Goal: Find specific page/section: Find specific page/section

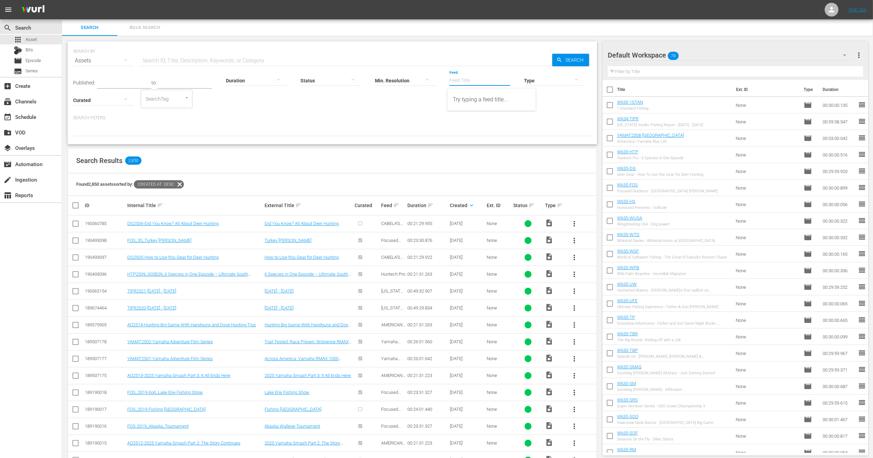
click at [476, 83] on input "Feed" at bounding box center [479, 81] width 61 height 25
click at [479, 101] on div "365 Outdoor Adventures TV (432459)" at bounding box center [491, 99] width 77 height 17
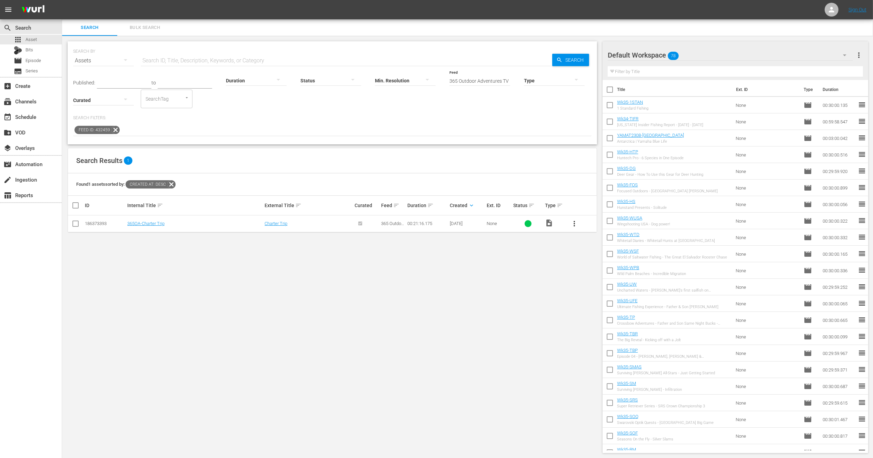
click at [437, 110] on div "Published: to Duration Status Min. Resolution Feed Feed Title 365 Outdoor Adven…" at bounding box center [332, 102] width 518 height 67
click at [479, 78] on input "365 Outdoor Adventures TV (432459)" at bounding box center [479, 81] width 61 height 25
click at [466, 103] on div "365 Outdoor Adventures TV (432459)" at bounding box center [491, 99] width 77 height 17
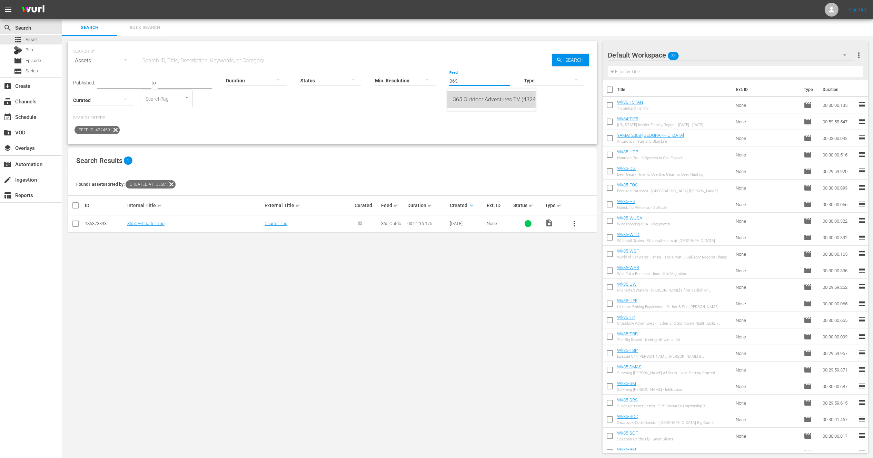
type input "365 Outdoor Adventures TV (432459)"
click at [115, 128] on icon at bounding box center [115, 130] width 8 height 8
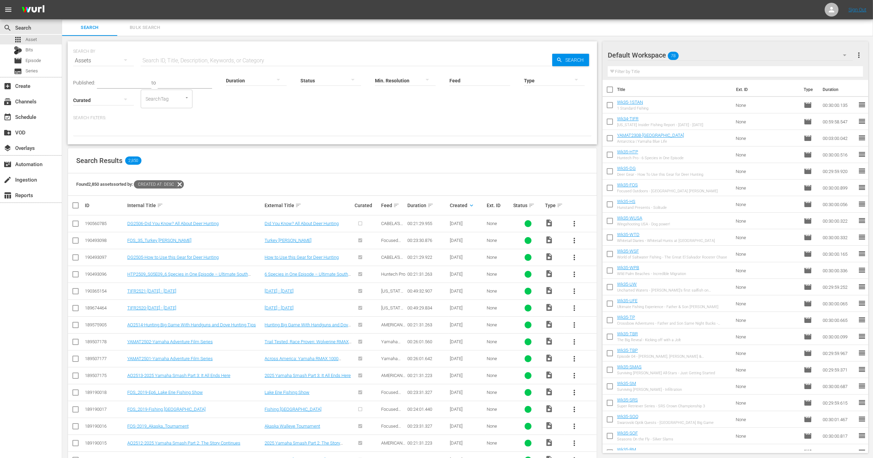
click at [310, 113] on div "Published: to Duration Status Min. Resolution Feed Feed Title Type Curated Sear…" at bounding box center [332, 102] width 518 height 67
click at [229, 61] on input "text" at bounding box center [346, 60] width 411 height 17
type input "3"
click at [327, 123] on div "Search Filters:" at bounding box center [332, 125] width 518 height 21
click at [209, 60] on input "text" at bounding box center [346, 60] width 411 height 17
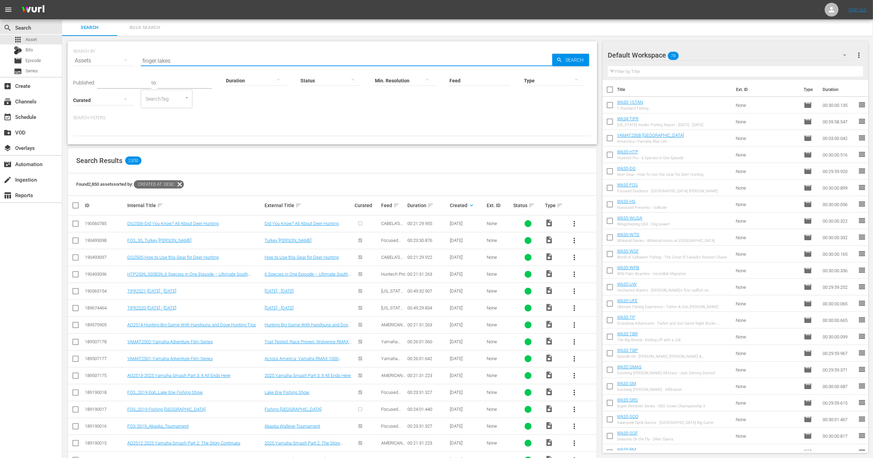
type input "finger lakes"
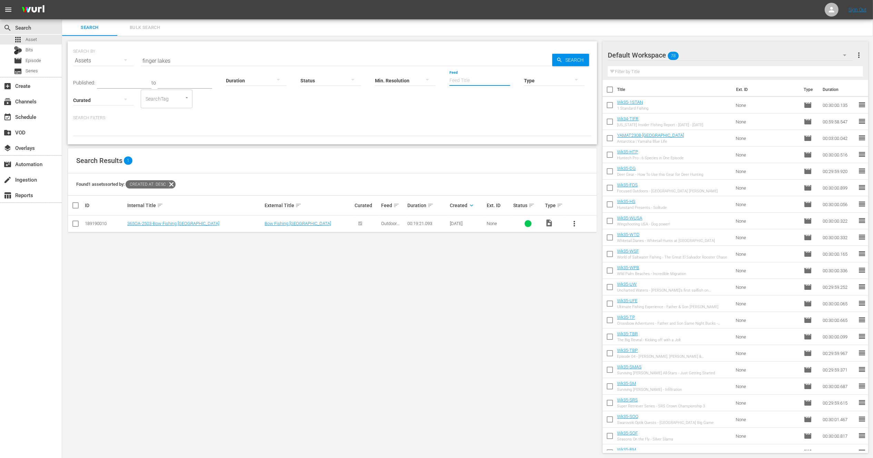
click at [468, 83] on input "Feed" at bounding box center [479, 81] width 61 height 25
type input "e"
type input "3"
click at [477, 102] on div "Outdoor Adventures 365 (432599)" at bounding box center [491, 99] width 77 height 17
type input "Outdoor Adventures 365 (432599)"
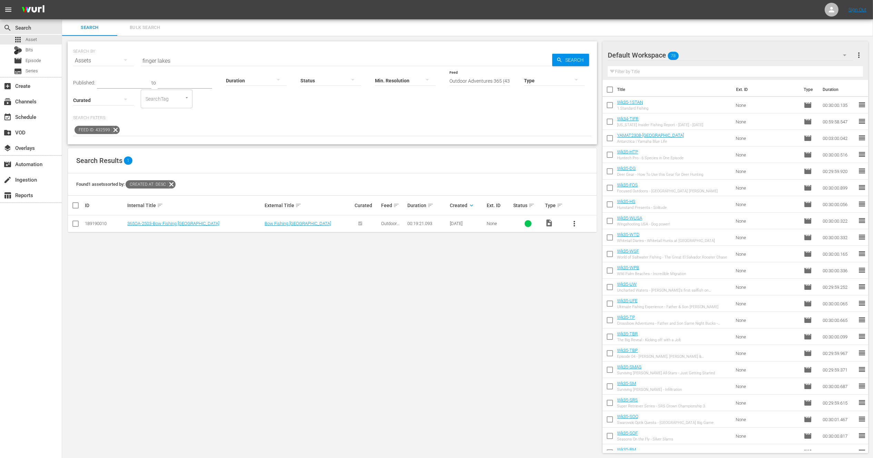
click at [115, 130] on icon at bounding box center [115, 129] width 9 height 9
click at [481, 77] on input "Feed" at bounding box center [479, 81] width 61 height 25
click at [447, 57] on input "finger lakes" at bounding box center [346, 60] width 411 height 17
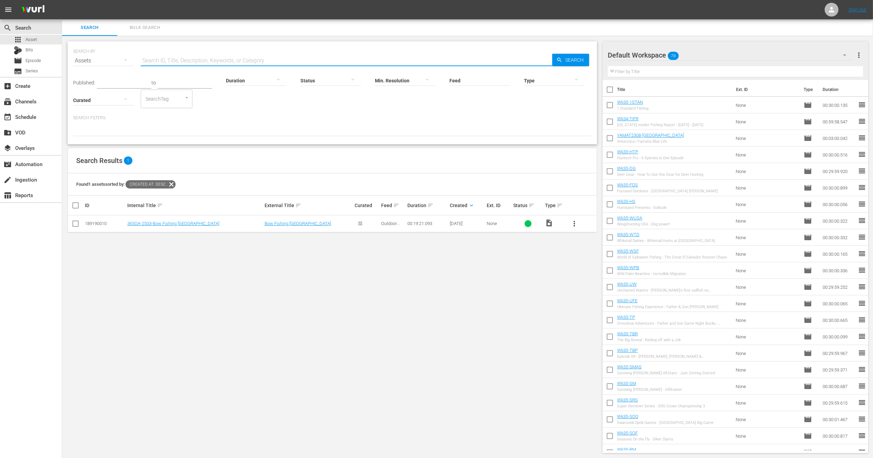
click at [466, 81] on input "Feed" at bounding box center [479, 81] width 61 height 25
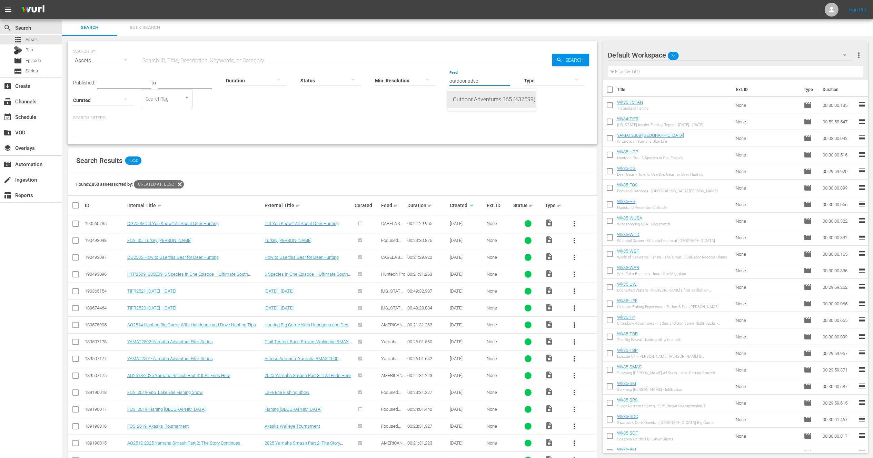
click at [471, 101] on div "Outdoor Adventures 365 (432599)" at bounding box center [491, 99] width 77 height 17
type input "Outdoor Adventures 365 (432599)"
